Goal: Transaction & Acquisition: Purchase product/service

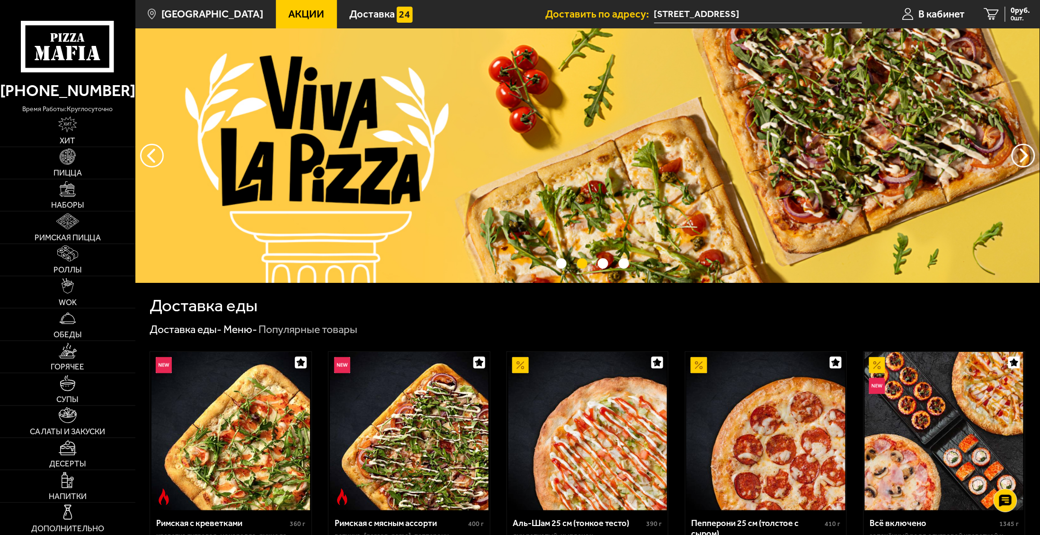
click at [681, 15] on input "[STREET_ADDRESS]" at bounding box center [758, 15] width 208 height 18
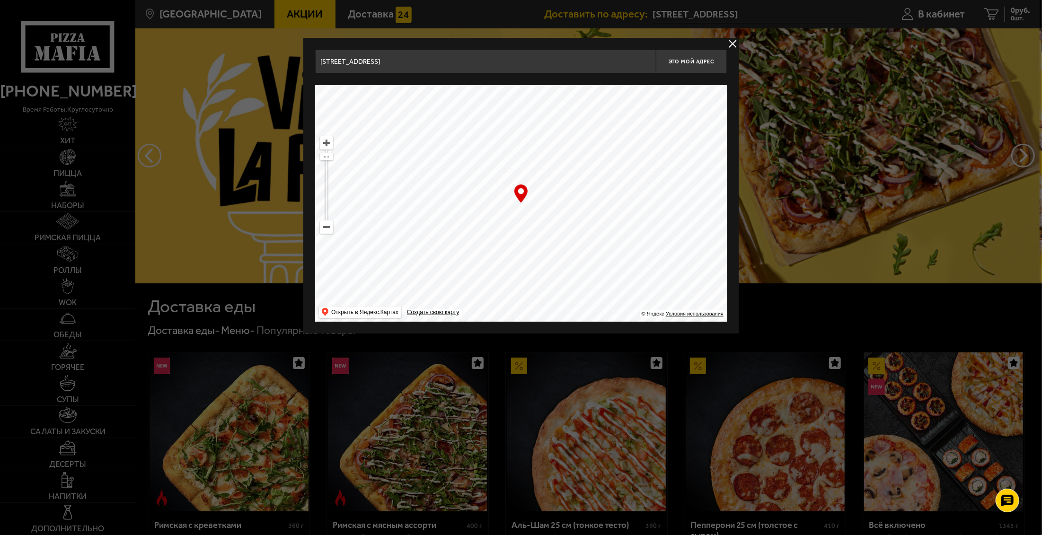
click at [325, 227] on ymaps at bounding box center [326, 227] width 12 height 12
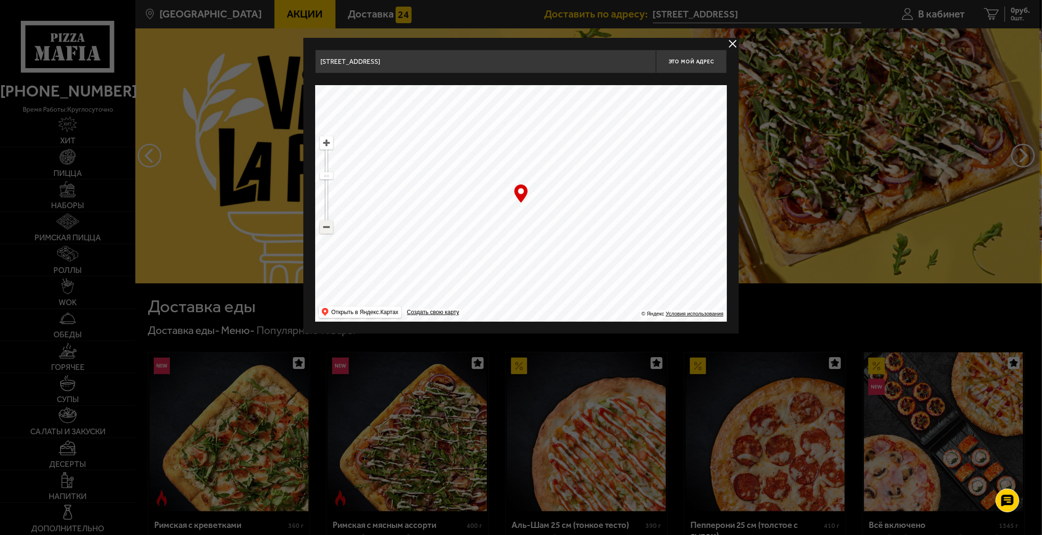
click at [325, 227] on ymaps at bounding box center [326, 227] width 12 height 12
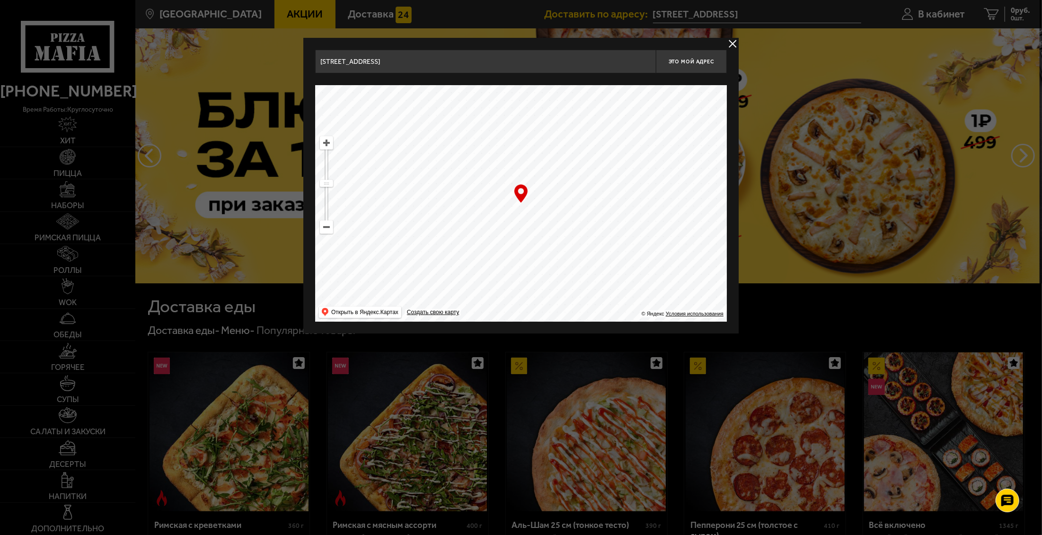
drag, startPoint x: 557, startPoint y: 232, endPoint x: 447, endPoint y: 194, distance: 116.9
click at [447, 194] on ymaps at bounding box center [521, 203] width 412 height 237
click at [328, 146] on ymaps at bounding box center [326, 143] width 12 height 12
drag, startPoint x: 481, startPoint y: 148, endPoint x: 537, endPoint y: 328, distance: 188.5
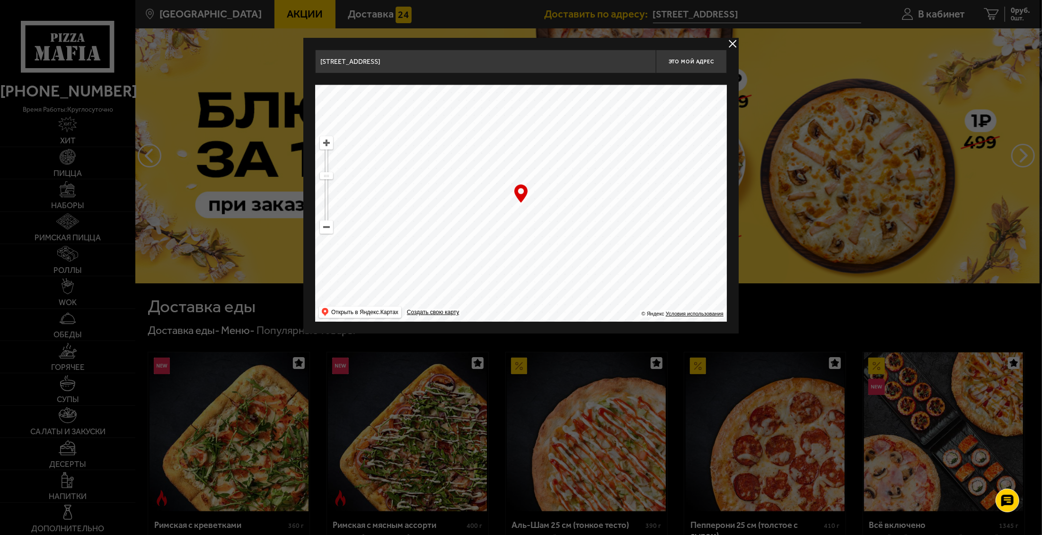
click at [538, 304] on ymaps at bounding box center [521, 203] width 412 height 237
drag, startPoint x: 534, startPoint y: 304, endPoint x: 536, endPoint y: 184, distance: 119.8
click at [536, 185] on ymaps at bounding box center [521, 203] width 412 height 237
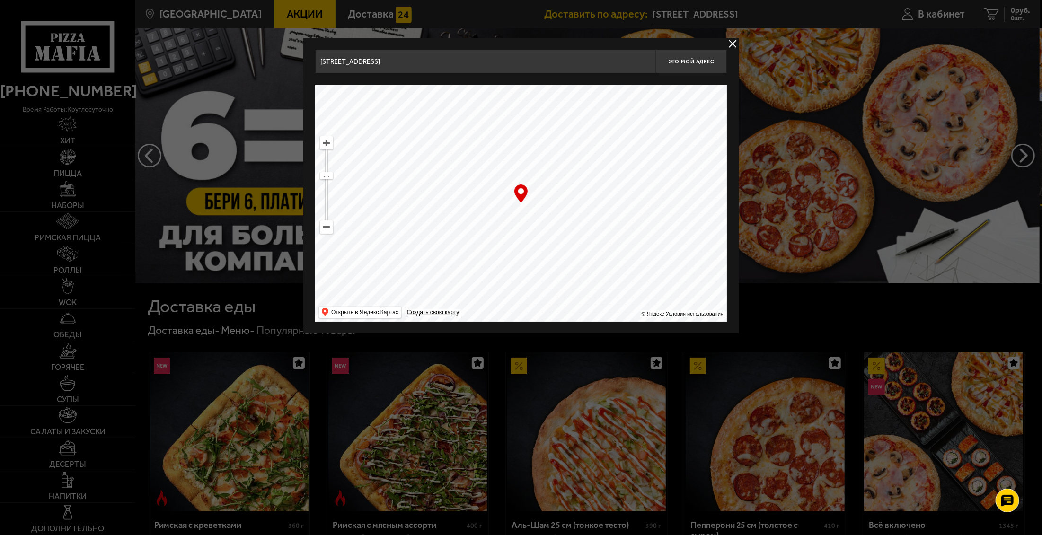
click at [330, 140] on ymaps at bounding box center [326, 143] width 12 height 12
drag, startPoint x: 374, startPoint y: 185, endPoint x: 491, endPoint y: 213, distance: 119.9
click at [491, 213] on ymaps at bounding box center [521, 203] width 412 height 237
click at [329, 146] on ymaps at bounding box center [326, 143] width 12 height 12
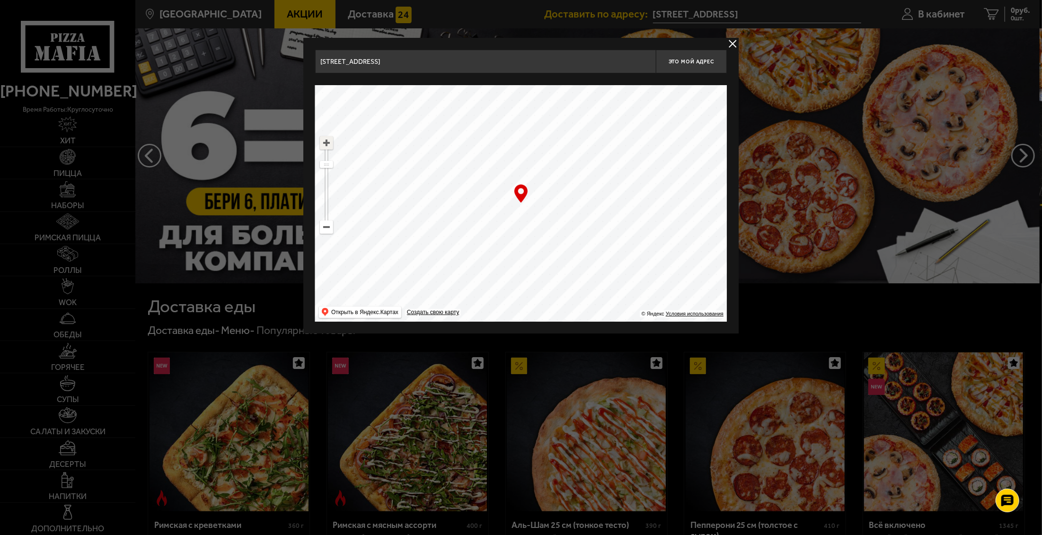
click at [329, 146] on ymaps at bounding box center [326, 143] width 12 height 12
drag, startPoint x: 506, startPoint y: 196, endPoint x: 624, endPoint y: 259, distance: 133.6
click at [624, 259] on ymaps at bounding box center [521, 203] width 412 height 237
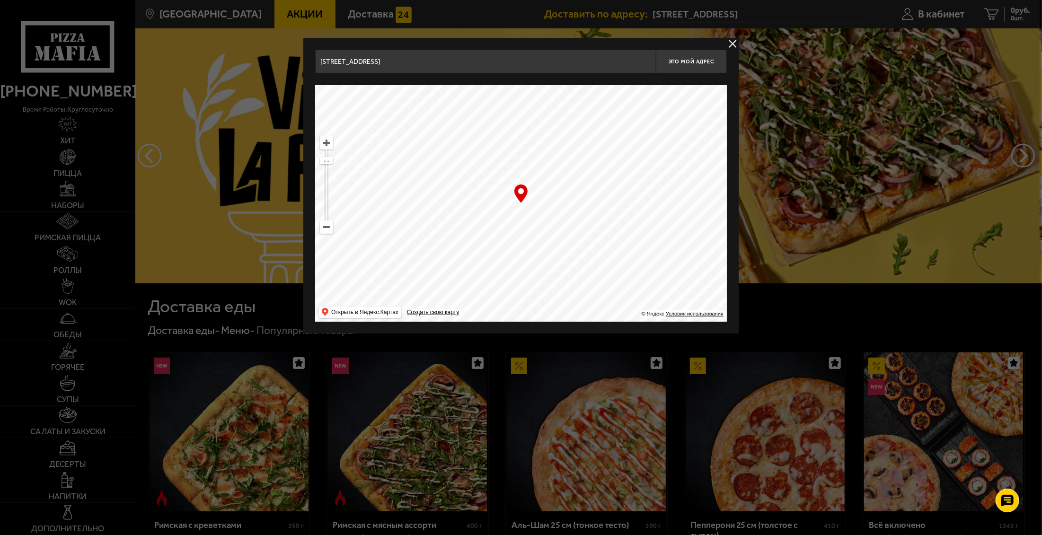
drag, startPoint x: 472, startPoint y: 225, endPoint x: 537, endPoint y: 188, distance: 74.4
click at [537, 188] on ymaps at bounding box center [521, 203] width 412 height 237
type input "[STREET_ADDRESS]"
click at [702, 61] on span "Это мой адрес" at bounding box center [691, 62] width 45 height 6
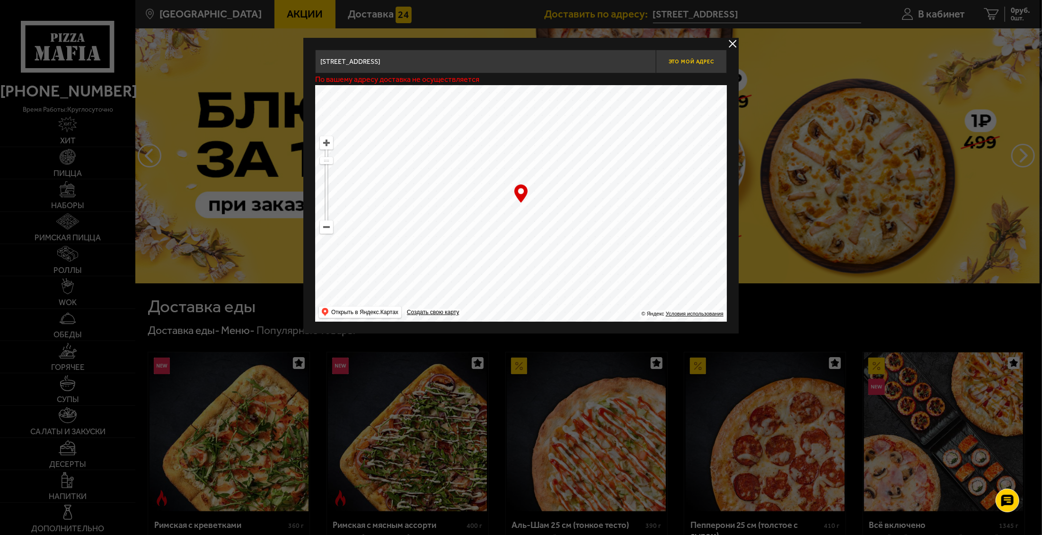
click at [702, 62] on span "Это мой адрес" at bounding box center [691, 62] width 45 height 6
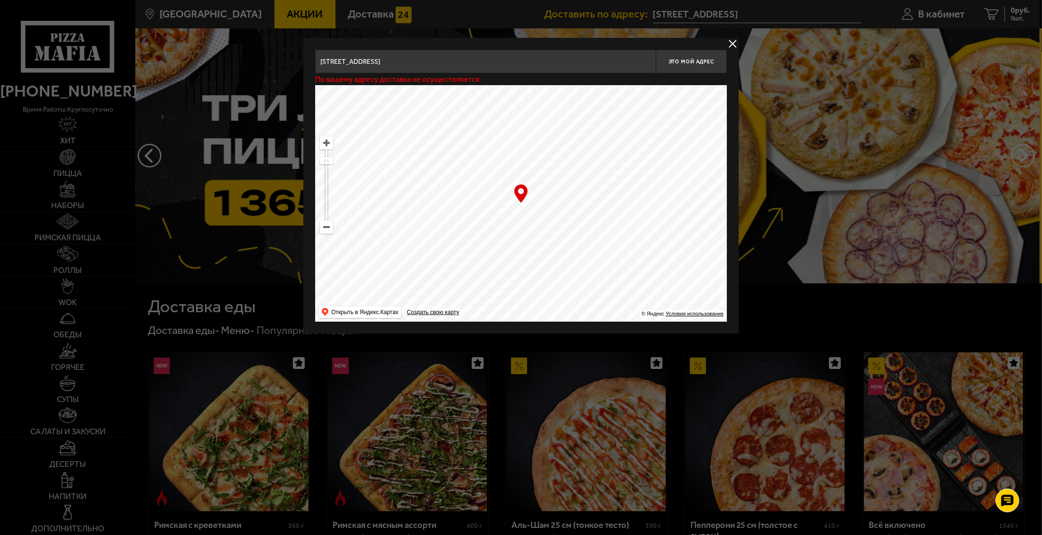
click at [325, 143] on ymaps at bounding box center [326, 143] width 12 height 12
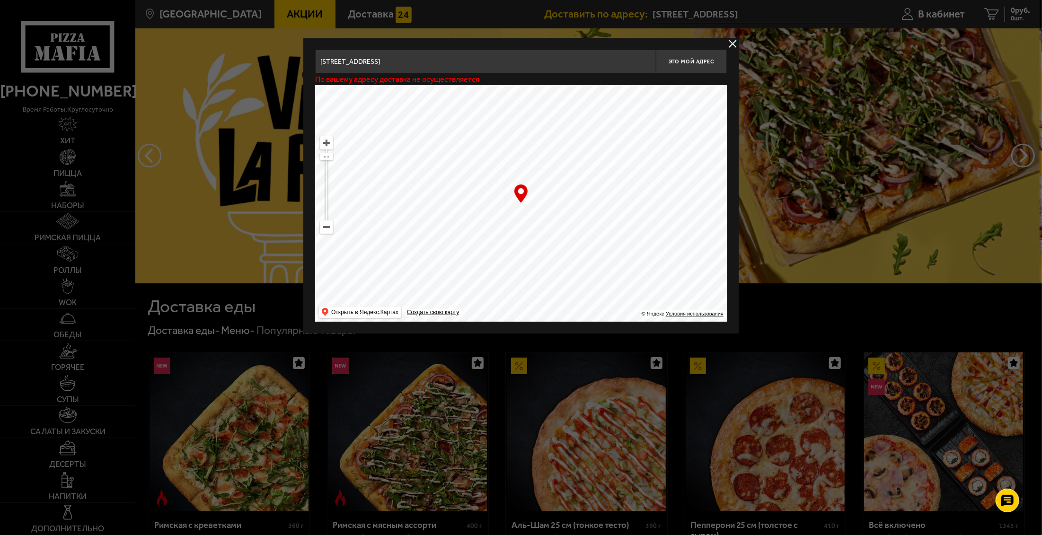
click at [327, 143] on ymaps at bounding box center [326, 143] width 12 height 12
drag, startPoint x: 569, startPoint y: 224, endPoint x: 583, endPoint y: 213, distance: 18.9
click at [583, 213] on ymaps at bounding box center [521, 203] width 412 height 237
click at [690, 59] on span "Это мой адрес" at bounding box center [691, 62] width 45 height 6
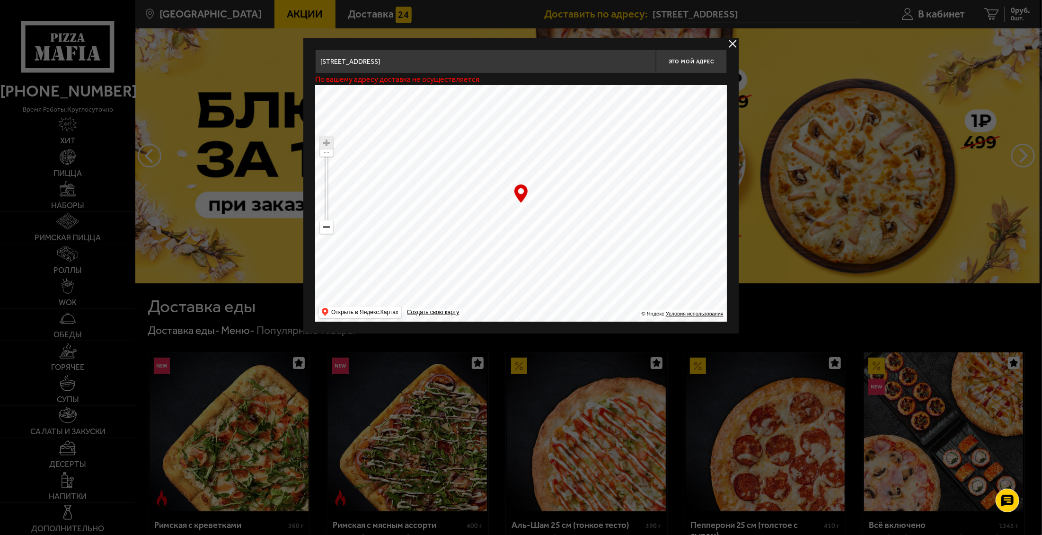
click at [732, 39] on button "delivery type" at bounding box center [733, 44] width 12 height 12
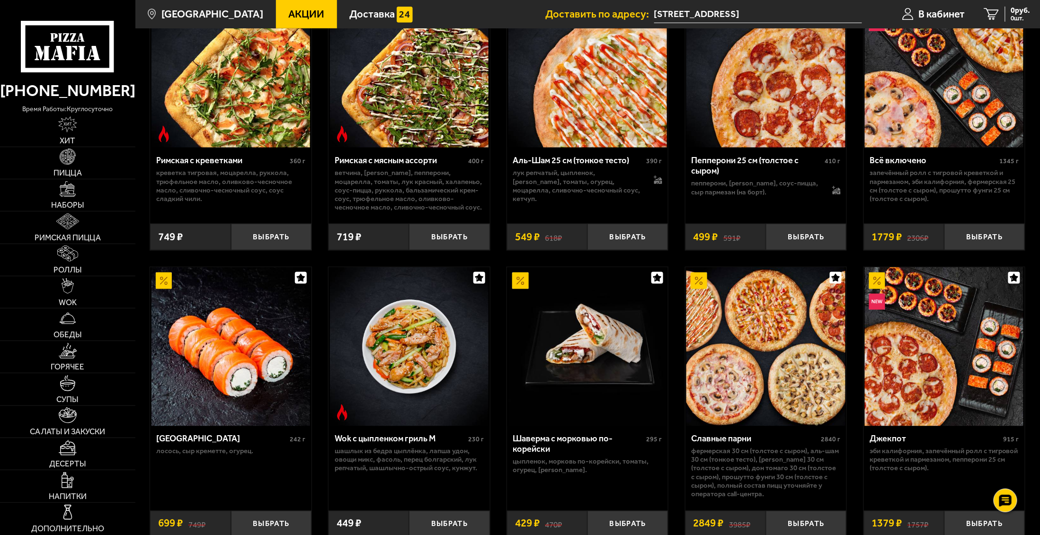
scroll to position [390, 0]
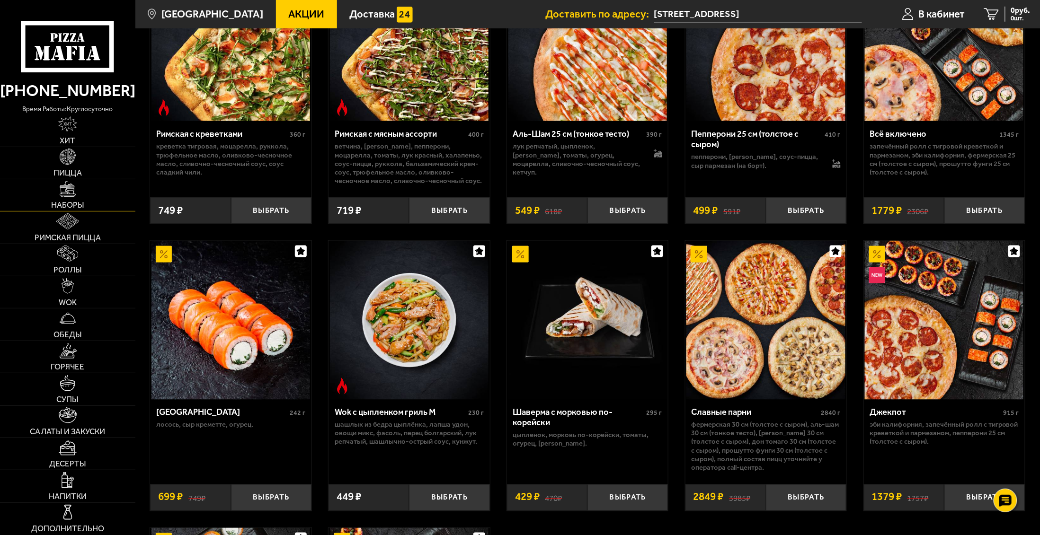
click at [69, 198] on link "Наборы" at bounding box center [67, 195] width 135 height 32
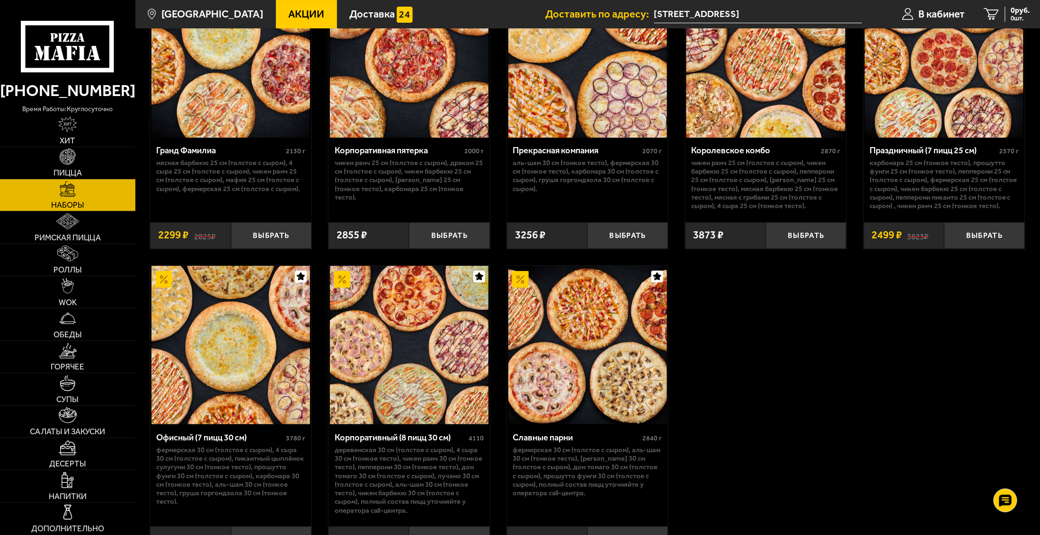
scroll to position [1559, 0]
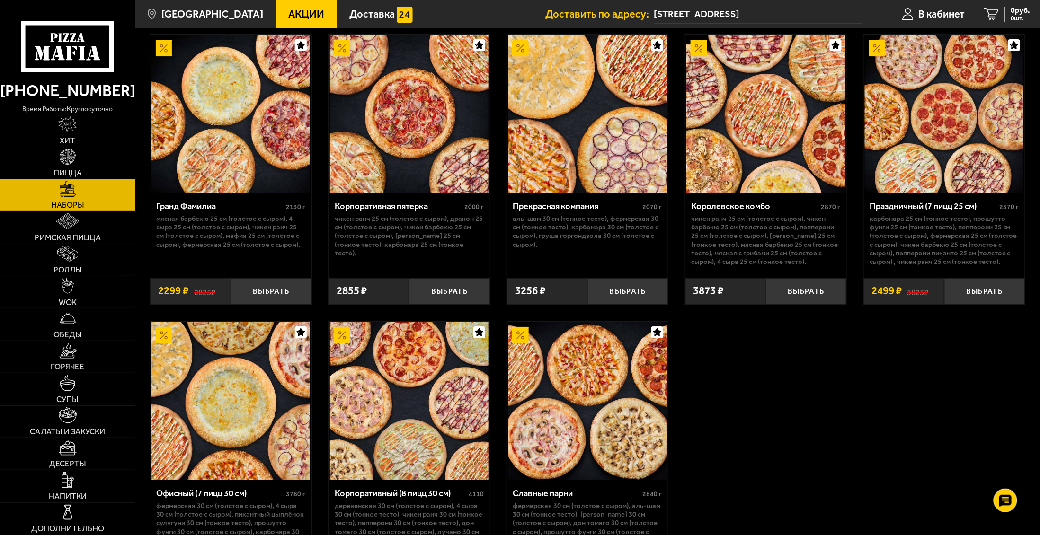
scroll to position [1392, 0]
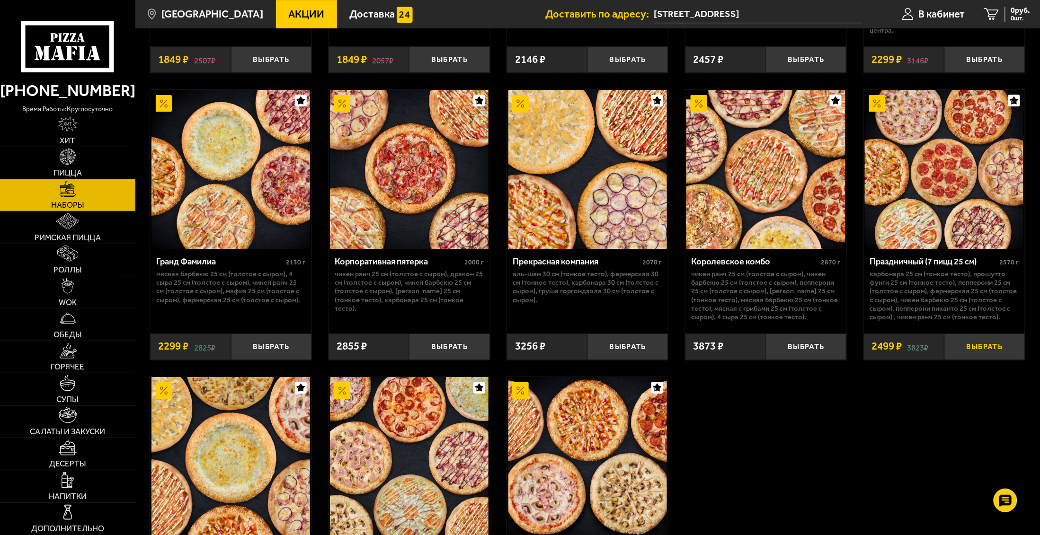
click at [988, 346] on button "Выбрать" at bounding box center [984, 347] width 80 height 27
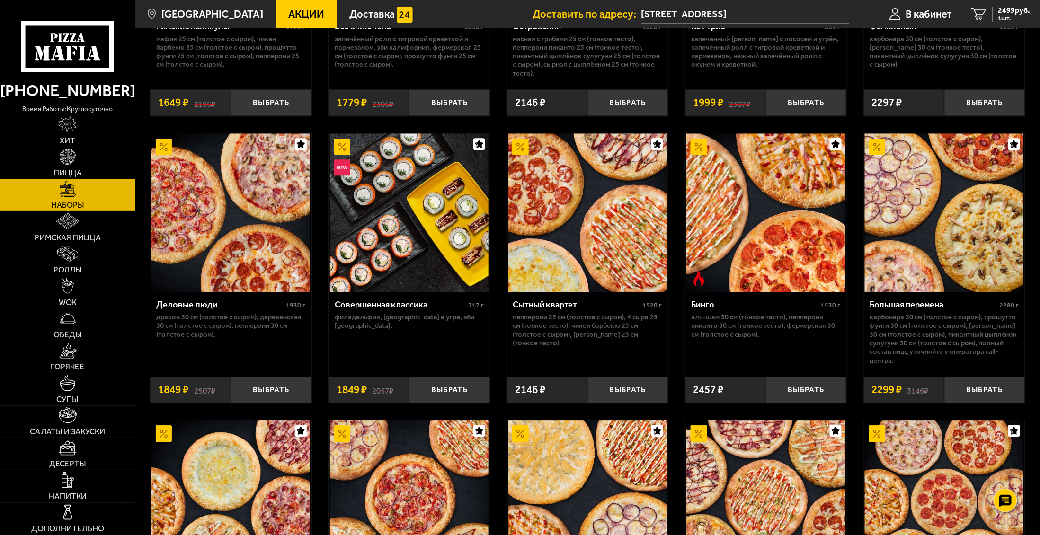
scroll to position [891, 0]
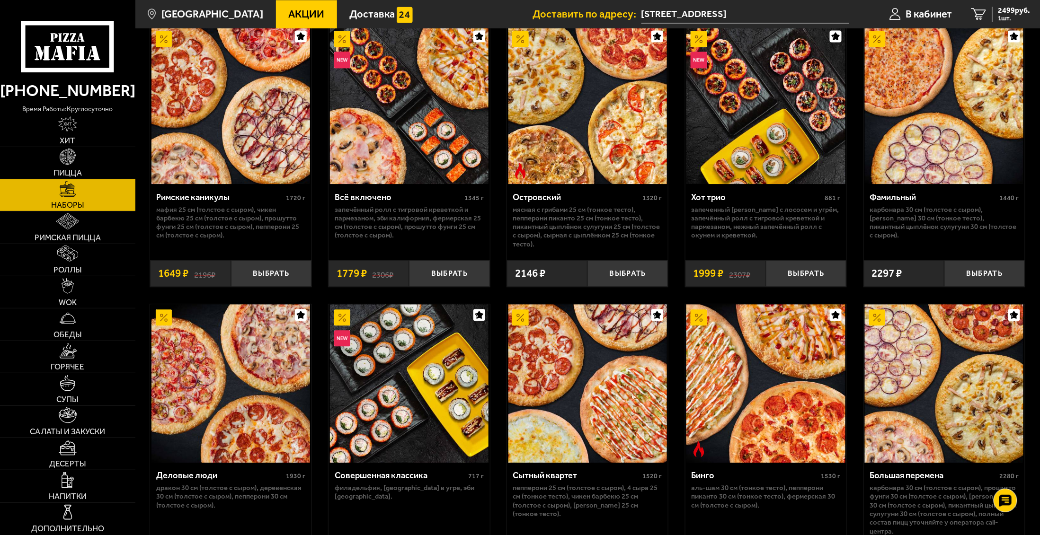
click at [293, 11] on span "Акции" at bounding box center [306, 14] width 36 height 10
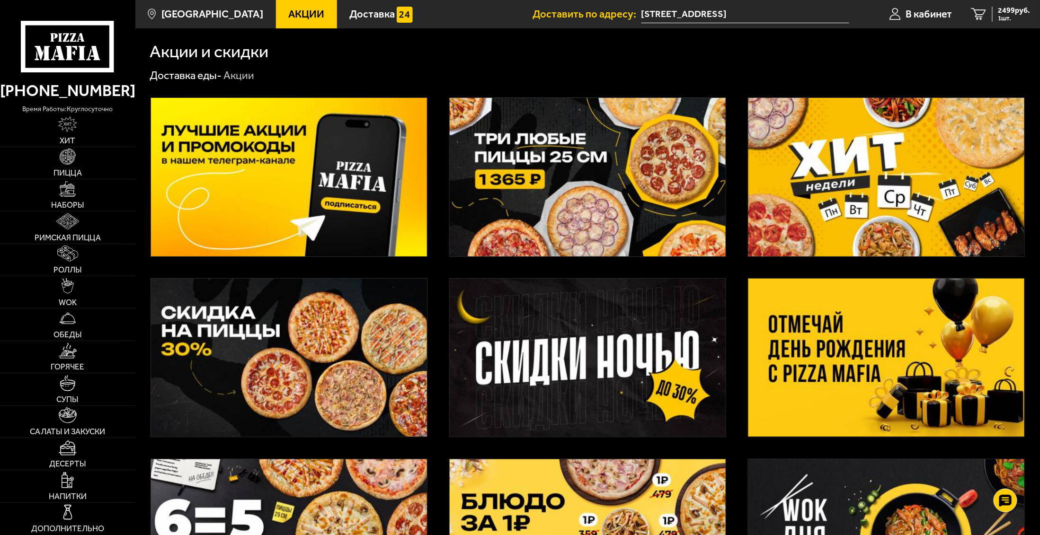
click at [893, 340] on img at bounding box center [886, 358] width 276 height 158
